Goal: Information Seeking & Learning: Learn about a topic

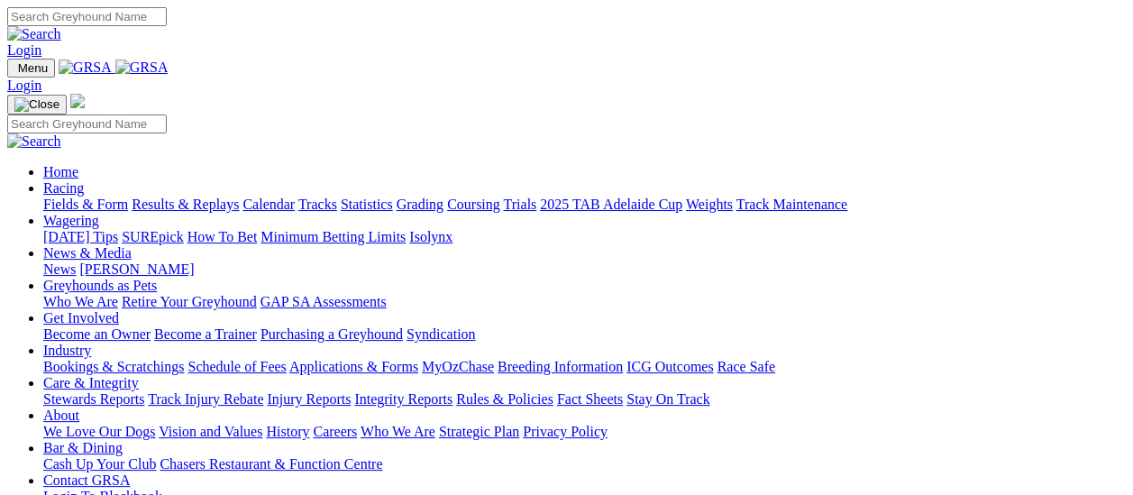
click at [95, 196] on link "Fields & Form" at bounding box center [85, 203] width 85 height 15
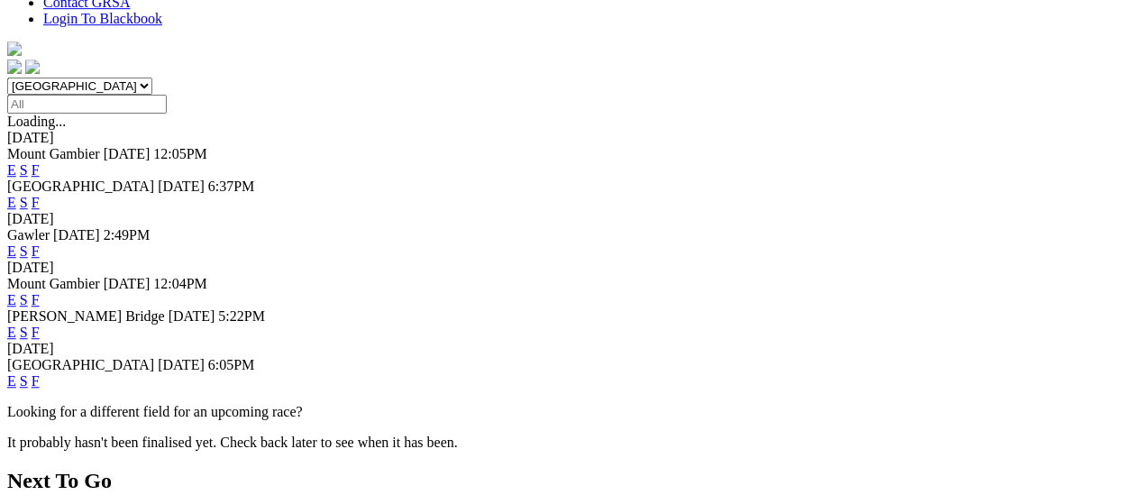
scroll to position [541, 0]
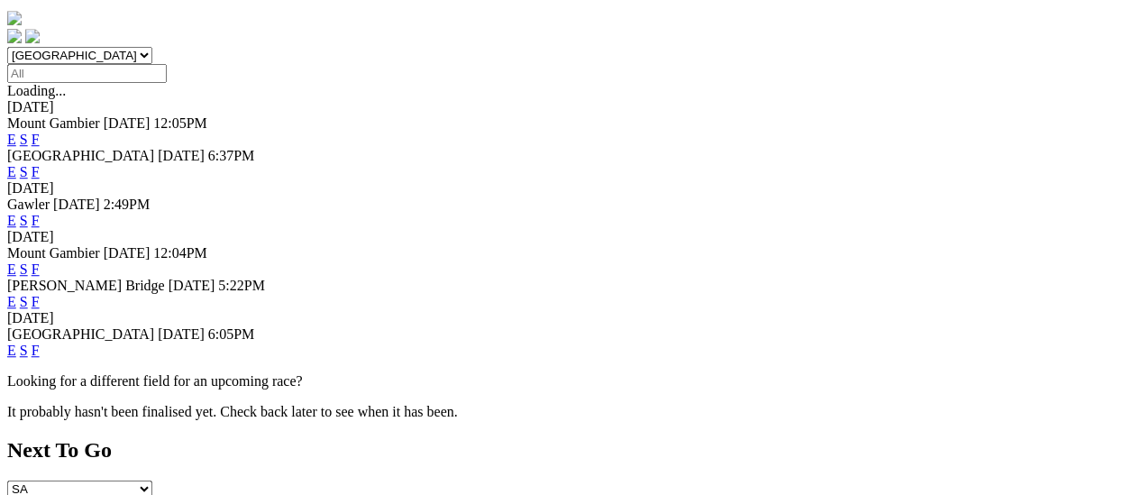
click at [40, 342] on link "F" at bounding box center [36, 349] width 8 height 15
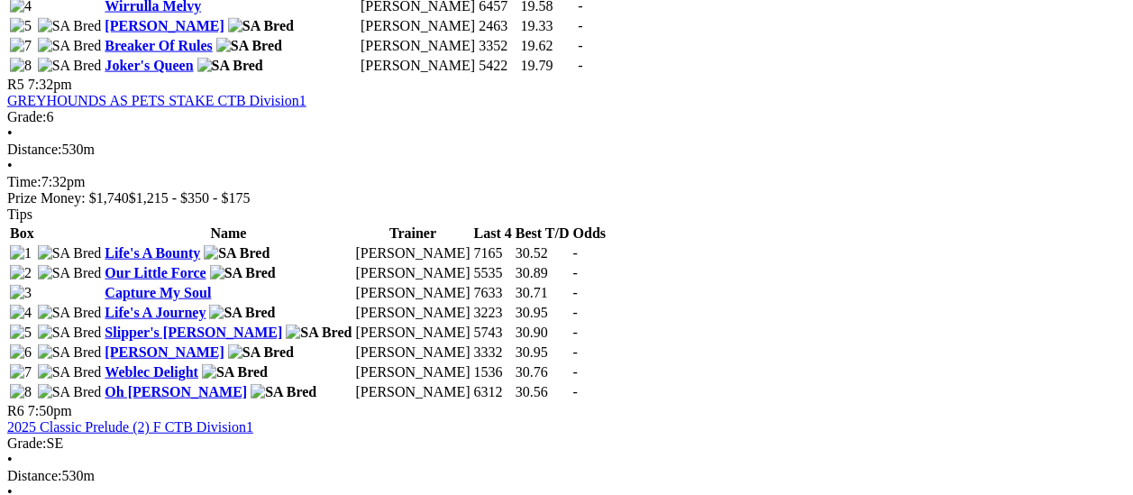
scroll to position [2162, 0]
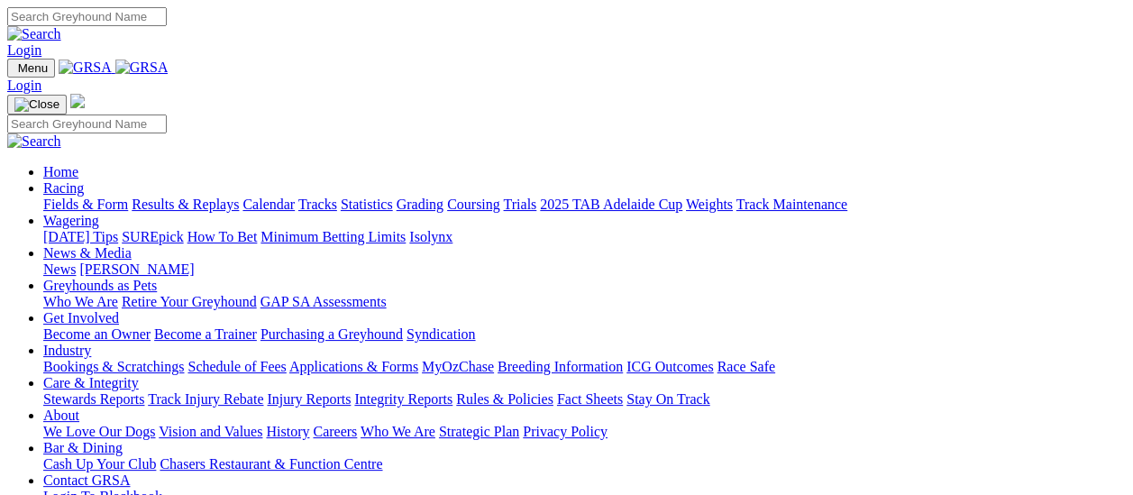
click at [90, 196] on link "Fields & Form" at bounding box center [85, 203] width 85 height 15
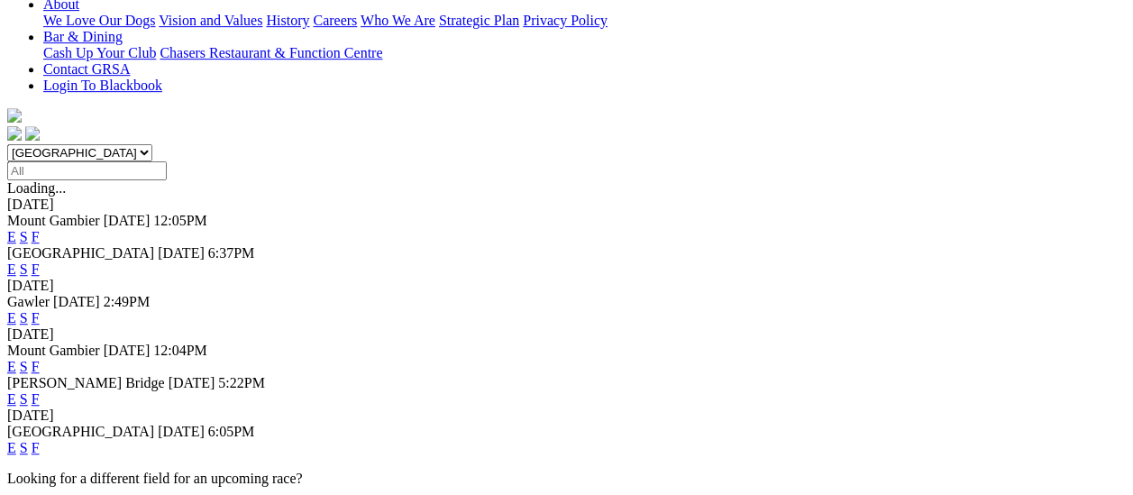
scroll to position [450, 0]
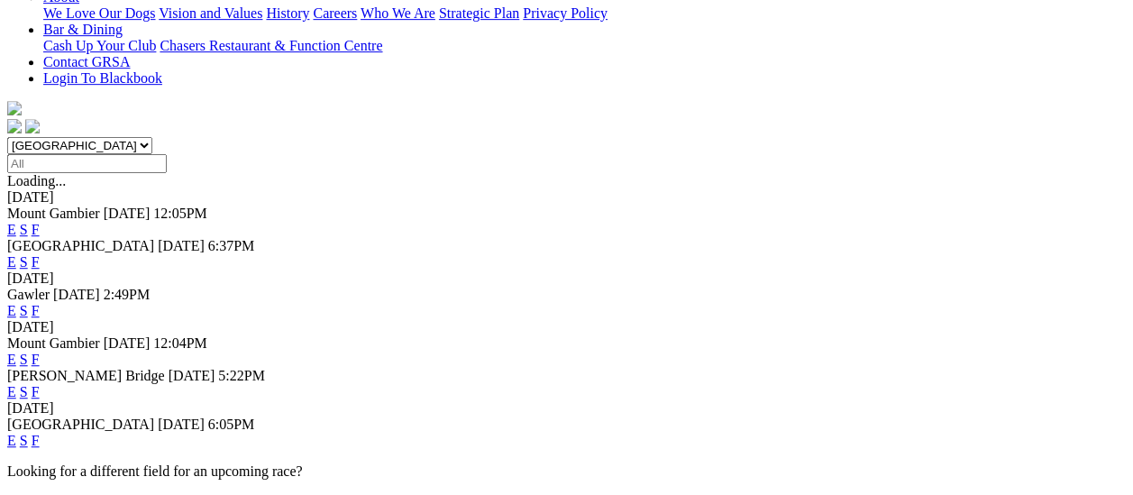
click at [40, 384] on link "F" at bounding box center [36, 391] width 8 height 15
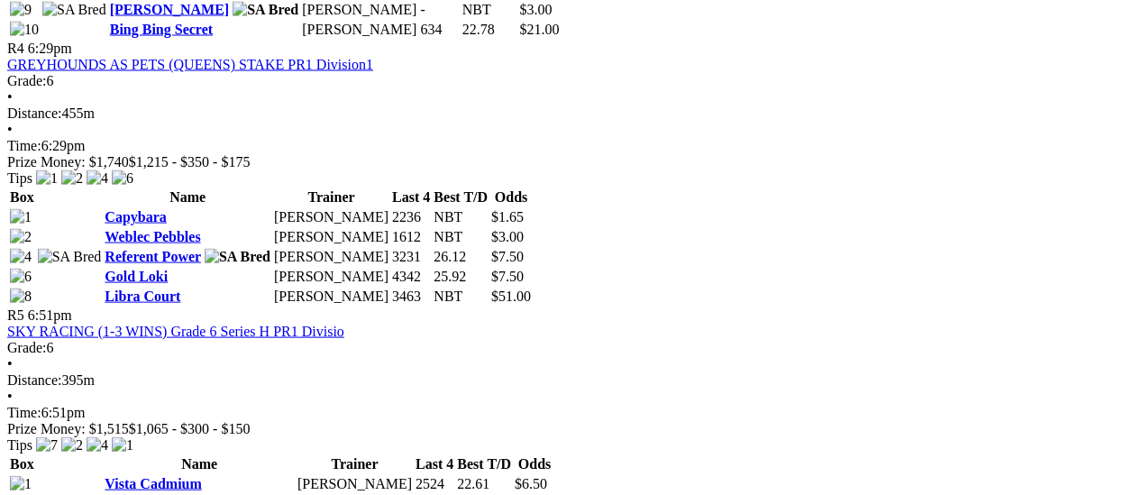
scroll to position [1622, 0]
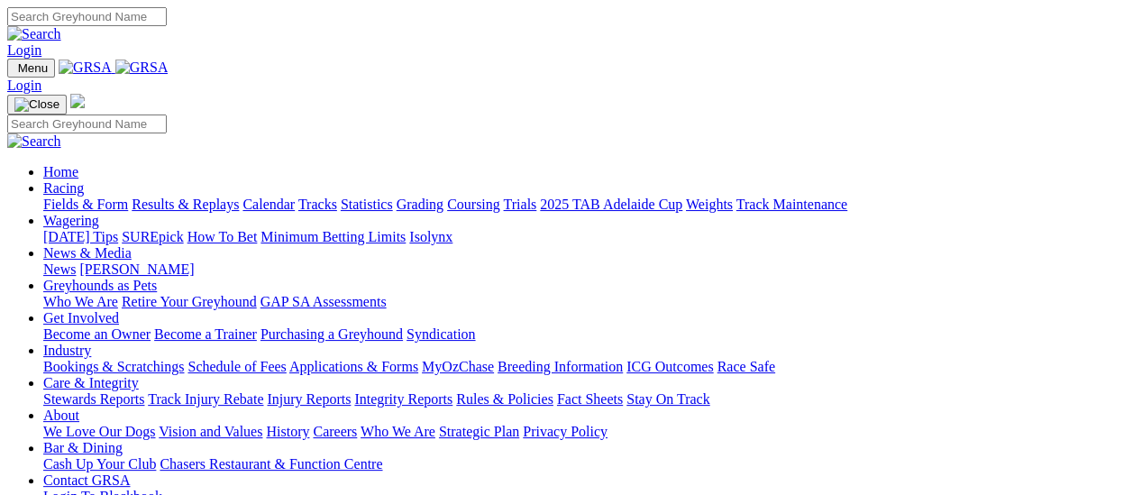
click at [194, 261] on link "[PERSON_NAME]" at bounding box center [136, 268] width 114 height 15
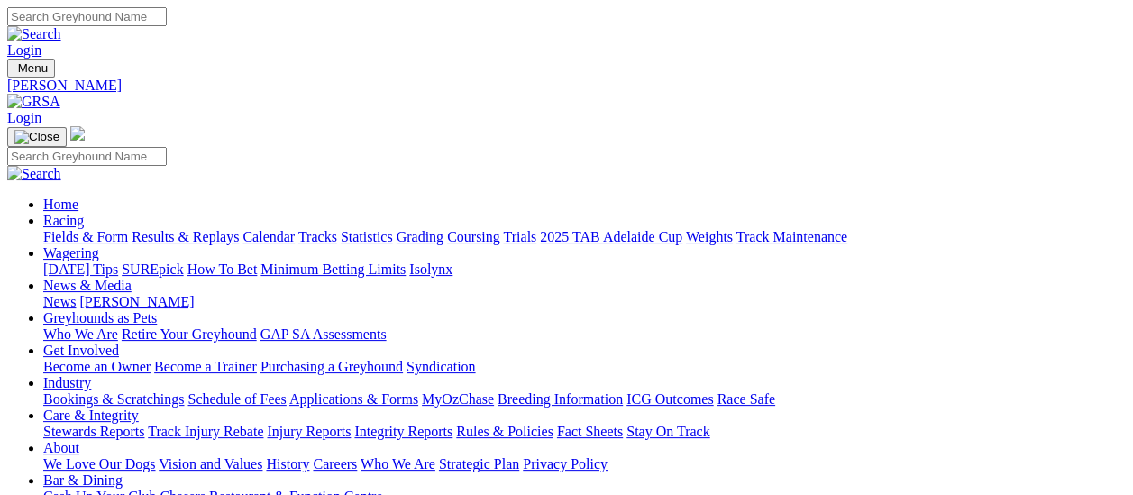
click at [76, 294] on link "News" at bounding box center [59, 301] width 32 height 15
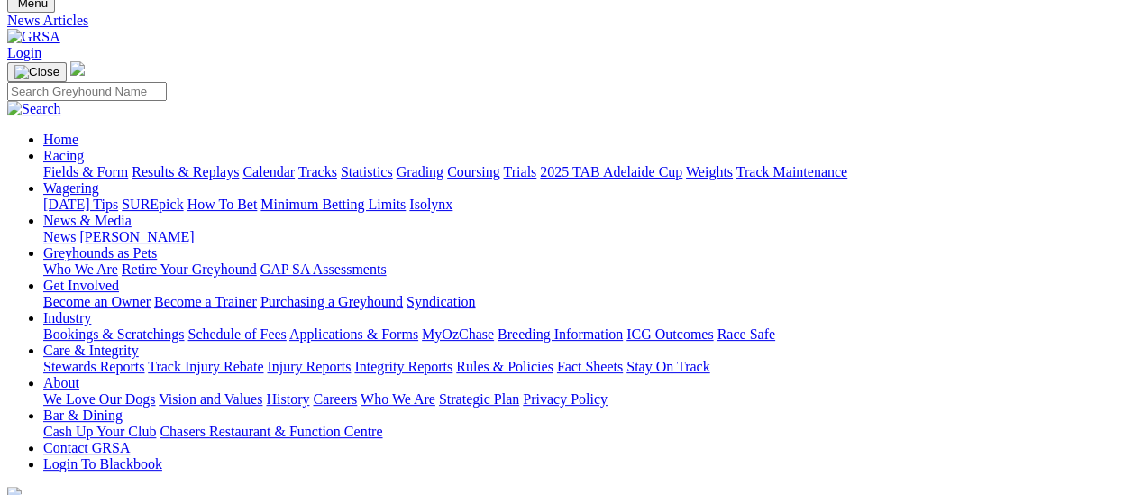
scroll to position [180, 0]
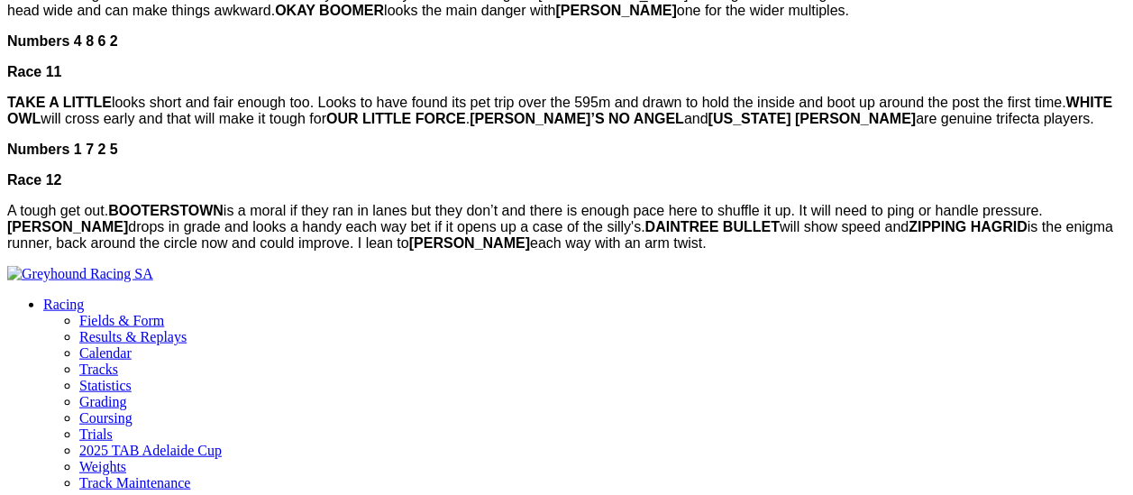
scroll to position [1982, 0]
